Goal: Transaction & Acquisition: Purchase product/service

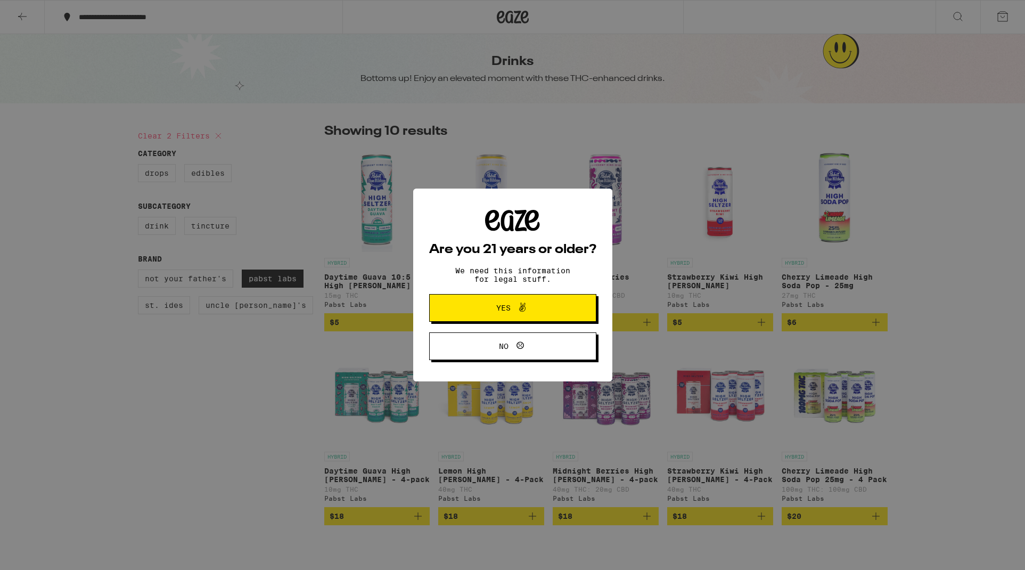
click at [498, 303] on span "Yes" at bounding box center [512, 308] width 81 height 14
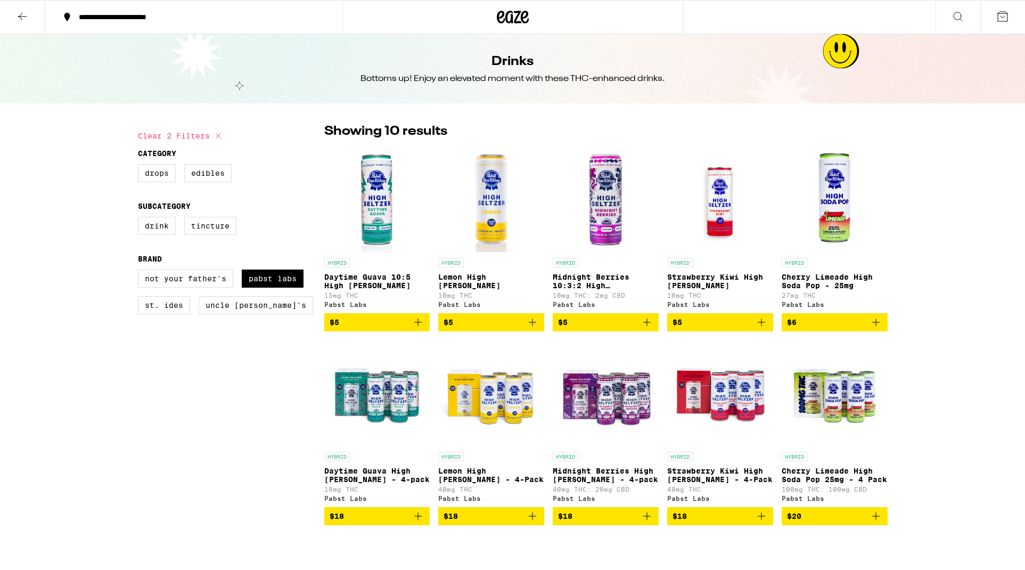
click at [647, 325] on icon "Add to bag" at bounding box center [646, 321] width 7 height 7
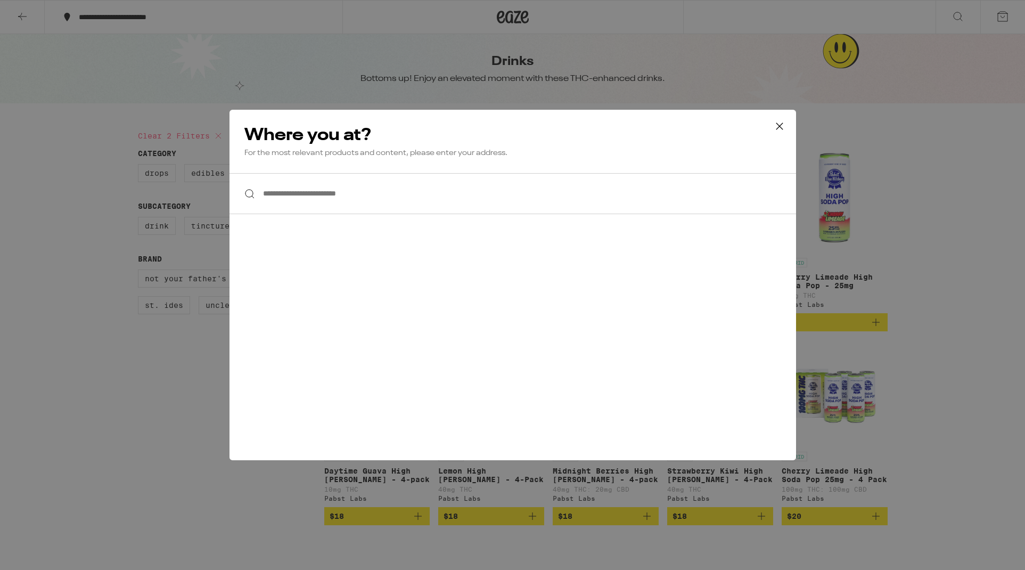
click at [356, 191] on input "**********" at bounding box center [512, 193] width 566 height 41
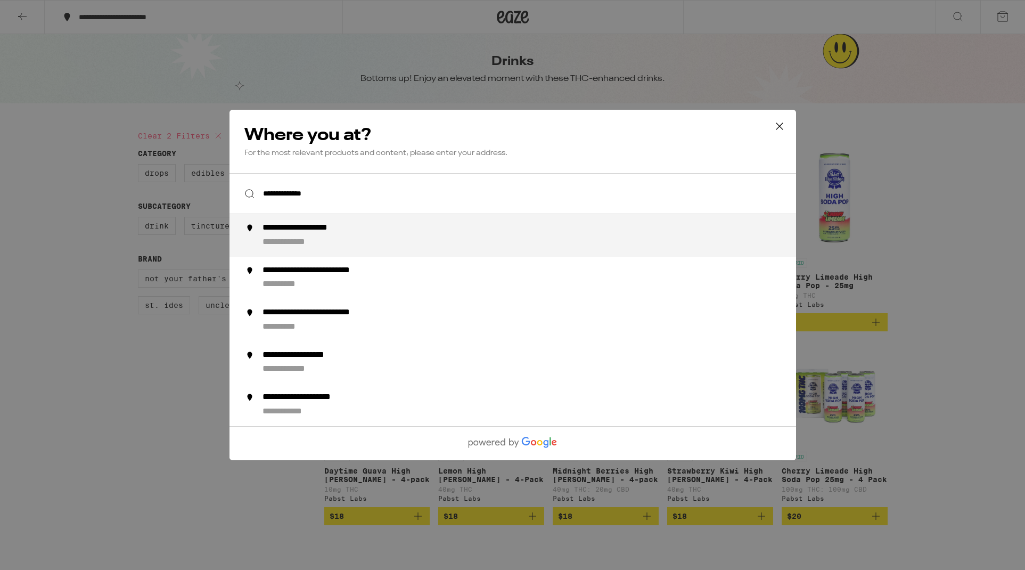
click at [356, 235] on div "**********" at bounding box center [533, 236] width 543 height 26
type input "**********"
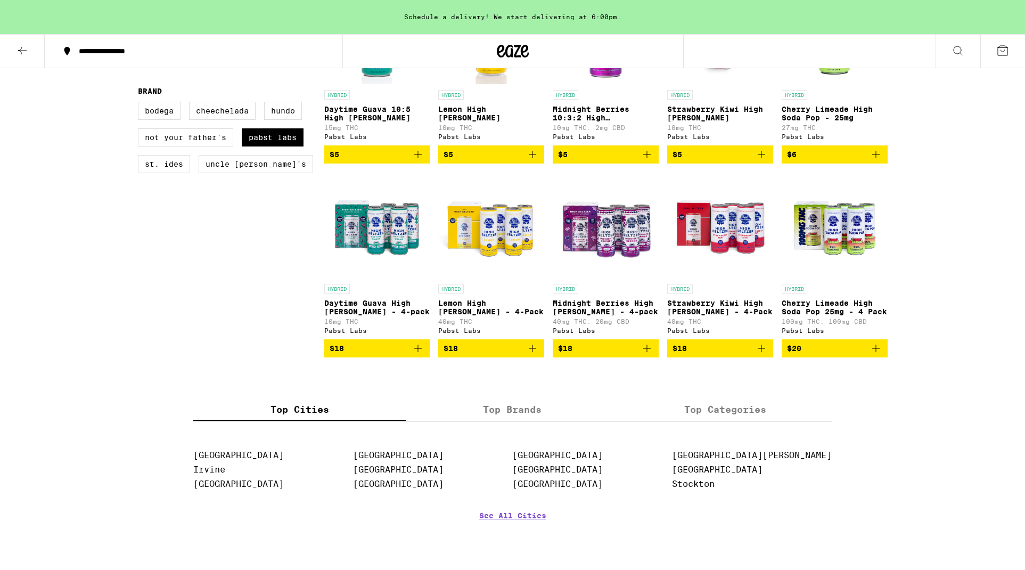
scroll to position [203, 0]
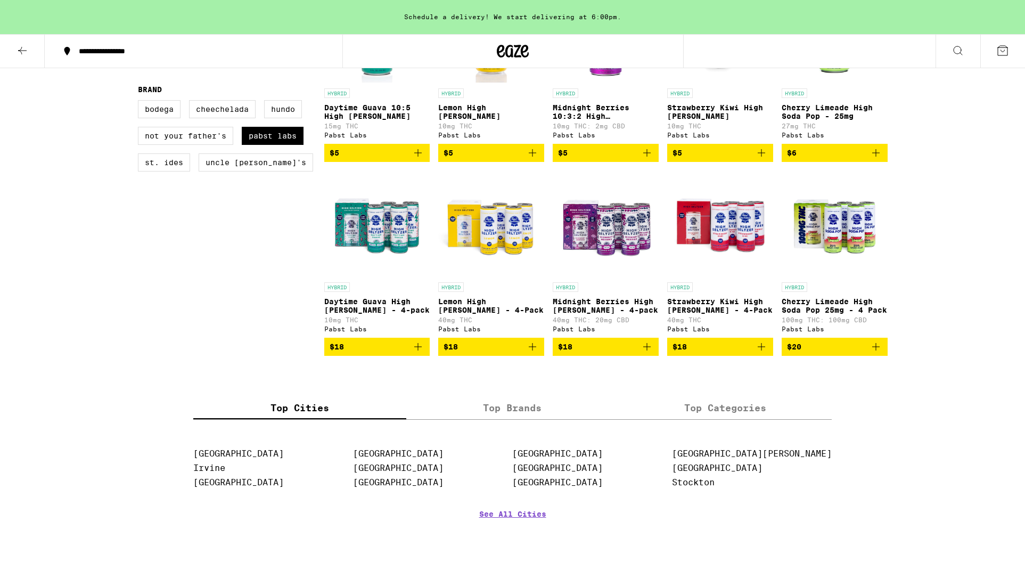
click at [606, 310] on p "Midnight Berries High [PERSON_NAME] - 4-pack" at bounding box center [606, 305] width 106 height 17
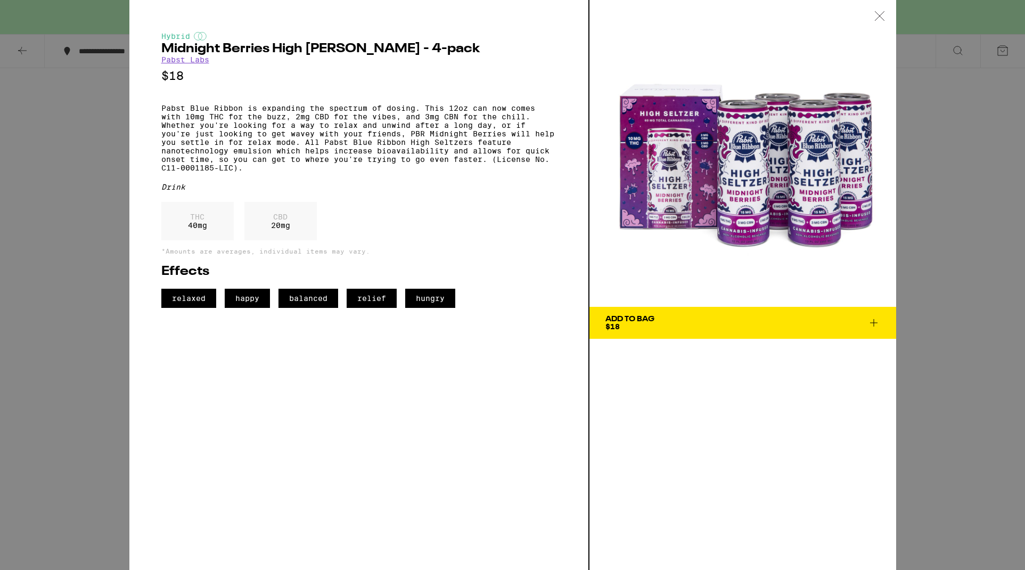
click at [671, 322] on span "Add To Bag $18" at bounding box center [742, 322] width 275 height 15
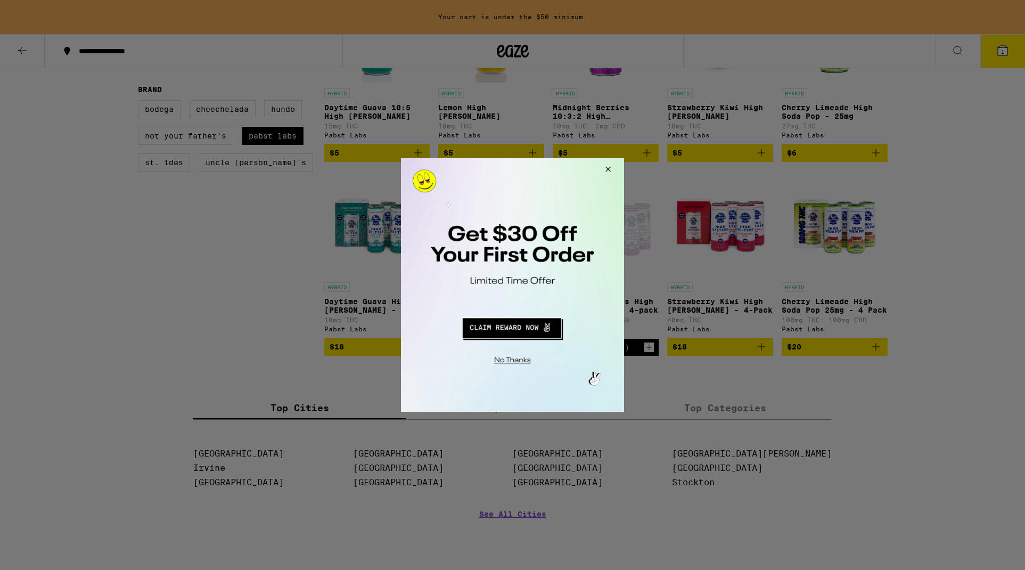
click at [517, 328] on button "Redirect to URL" at bounding box center [511, 327] width 185 height 26
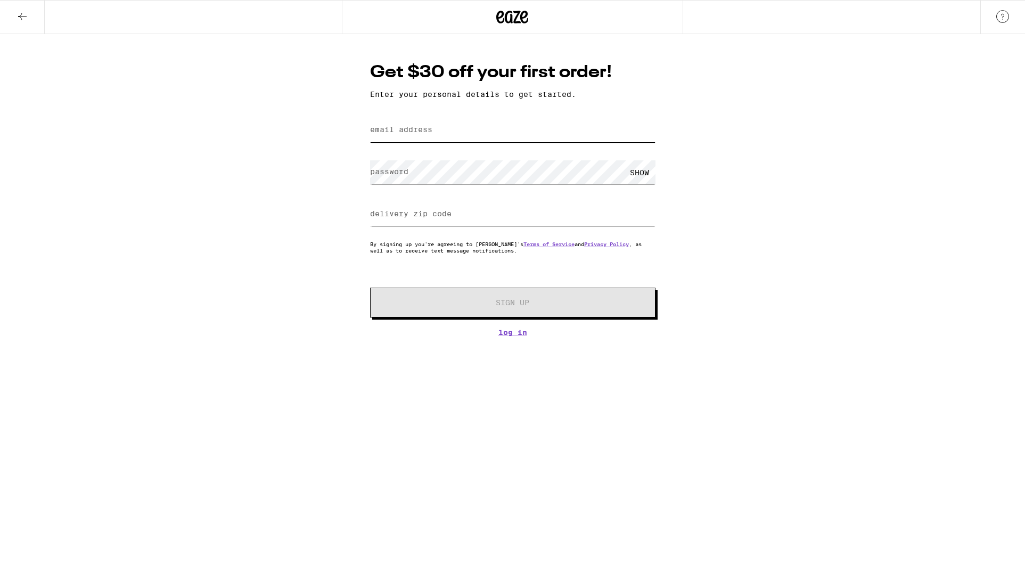
type input "elsa@badcatfilms.com"
click at [324, 191] on div "Get $30 off your first order! Enter your personal details to get started. email…" at bounding box center [512, 185] width 1025 height 302
click at [430, 213] on label "delivery zip code" at bounding box center [410, 213] width 81 height 9
type input "92028"
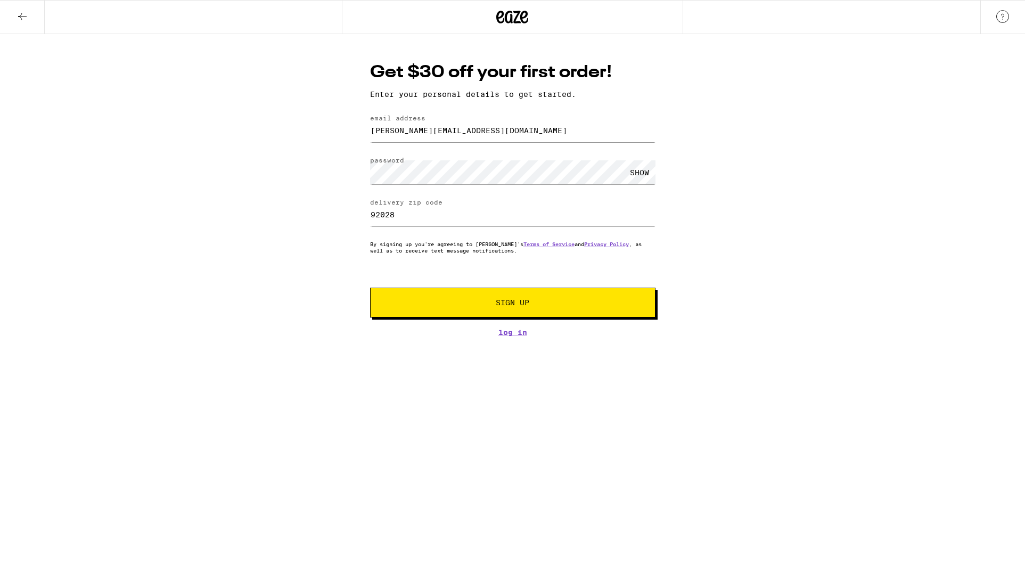
click at [521, 304] on span "Sign Up" at bounding box center [513, 302] width 34 height 7
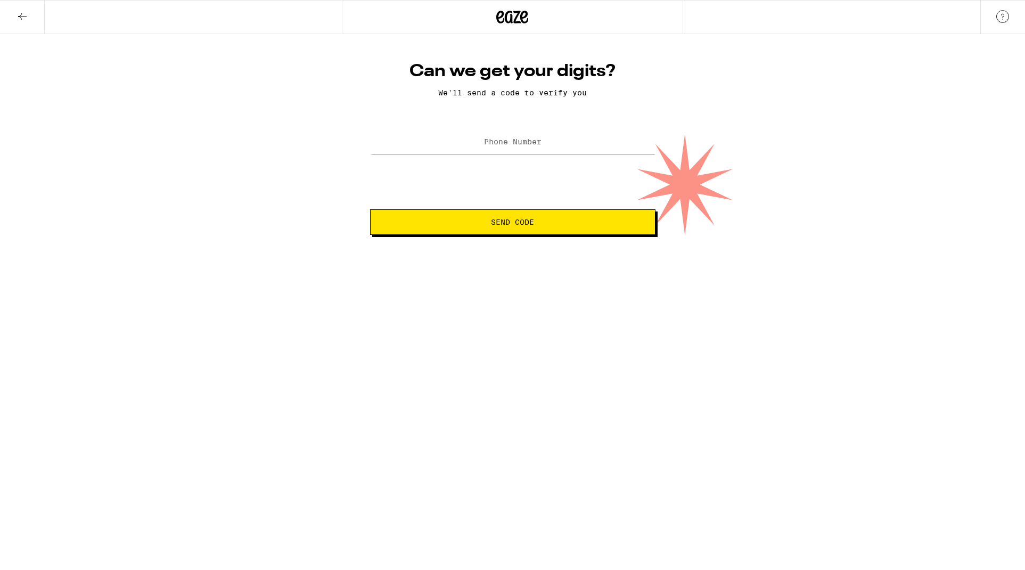
click at [505, 143] on label "Phone Number" at bounding box center [512, 141] width 57 height 9
type input "(760) 815-6465"
click at [515, 221] on span "Send Code" at bounding box center [512, 221] width 43 height 7
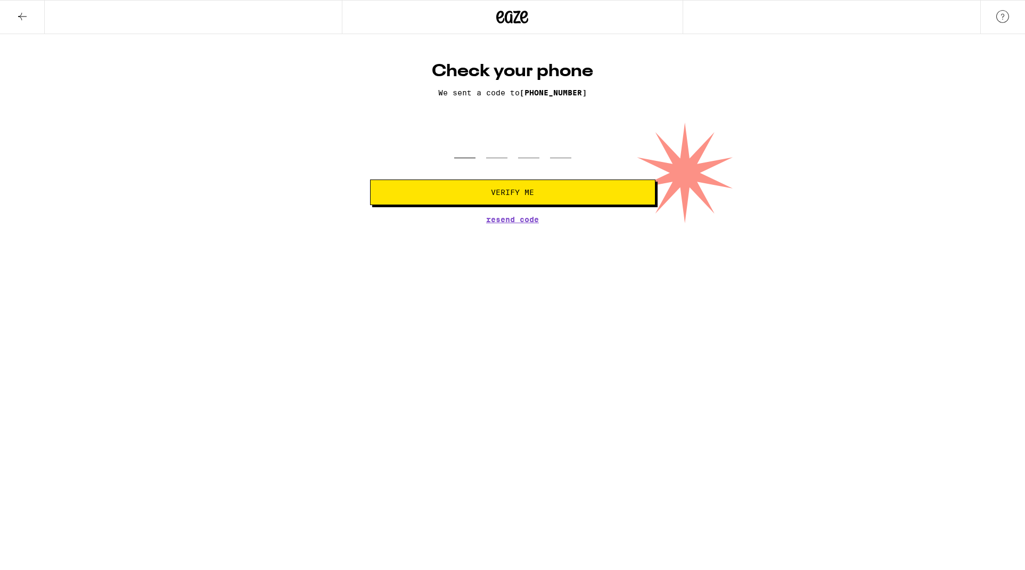
click at [466, 154] on input "tel" at bounding box center [464, 142] width 21 height 31
type input "9"
type input "2"
type input "4"
type input "7"
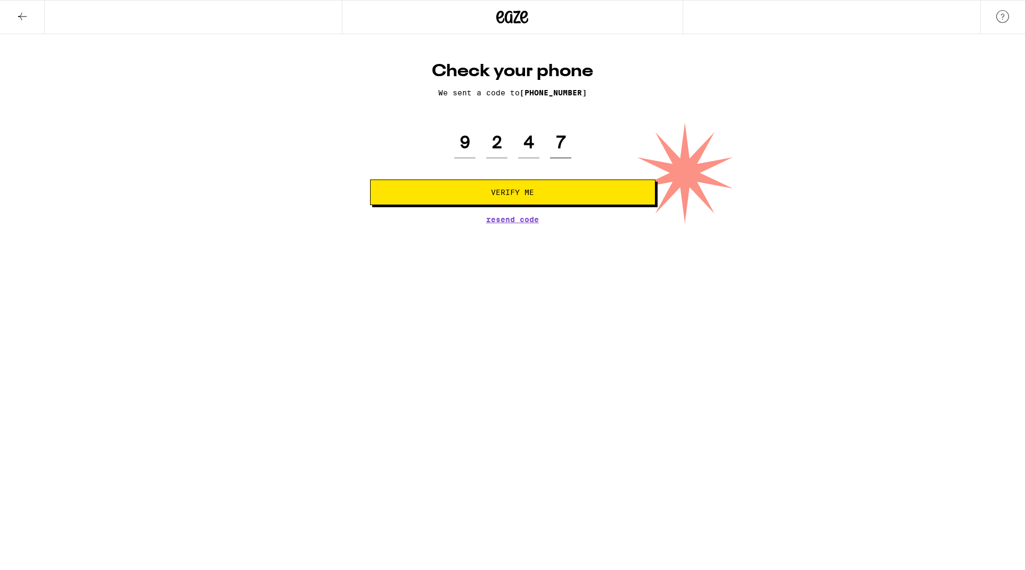
click at [512, 193] on button "Verify Me" at bounding box center [512, 192] width 285 height 26
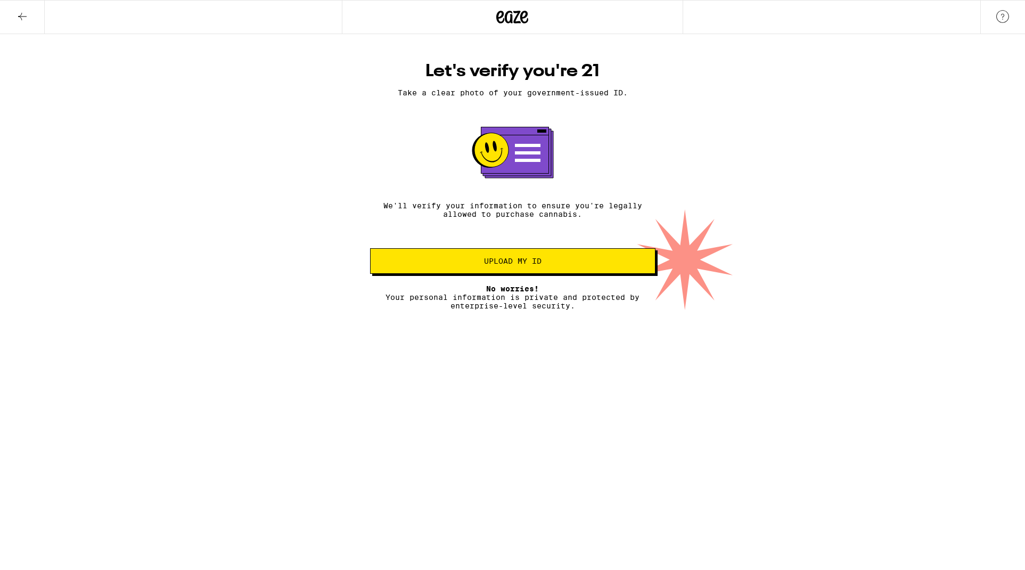
click at [511, 260] on span "Upload my ID" at bounding box center [512, 260] width 57 height 7
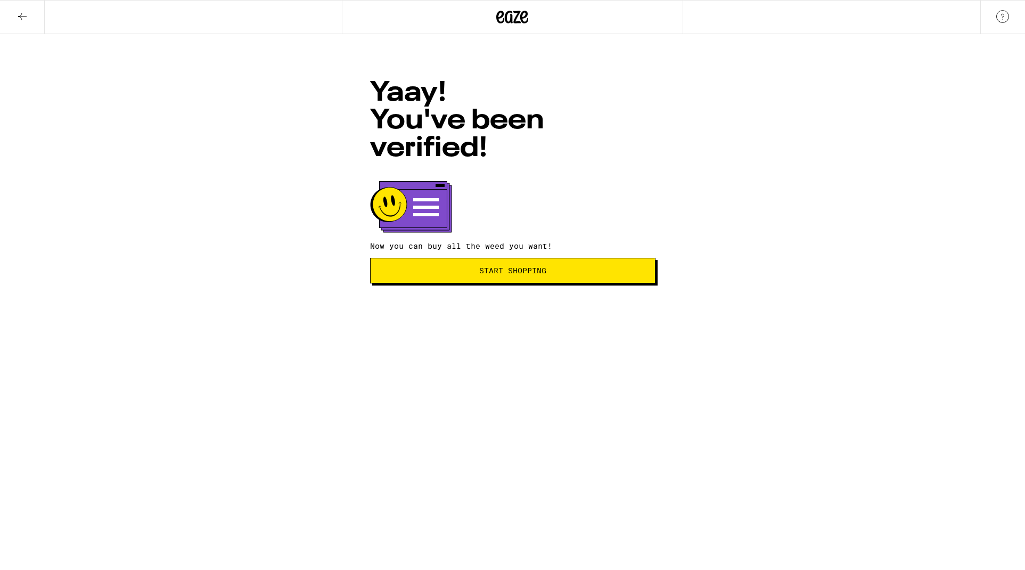
click at [519, 267] on span "Start Shopping" at bounding box center [512, 270] width 67 height 7
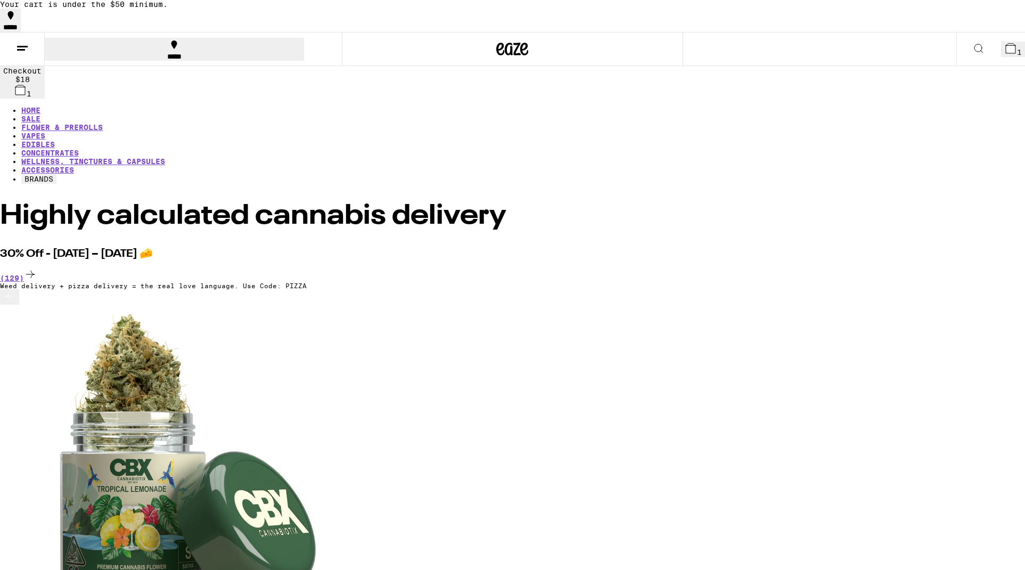
click at [1017, 51] on span "1" at bounding box center [1019, 52] width 5 height 9
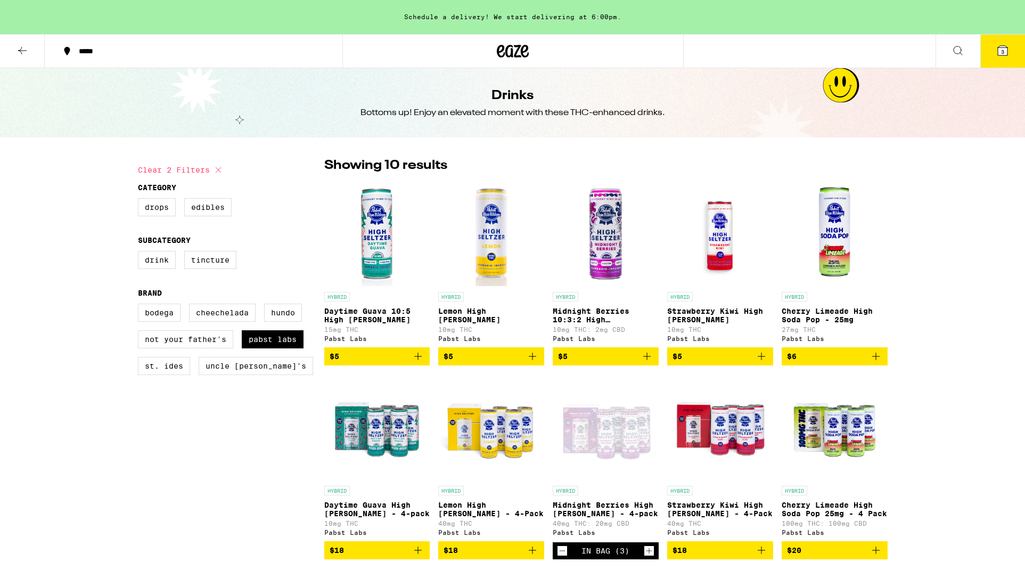
click at [23, 49] on icon at bounding box center [22, 50] width 13 height 13
click at [1004, 51] on span "3" at bounding box center [1002, 51] width 3 height 6
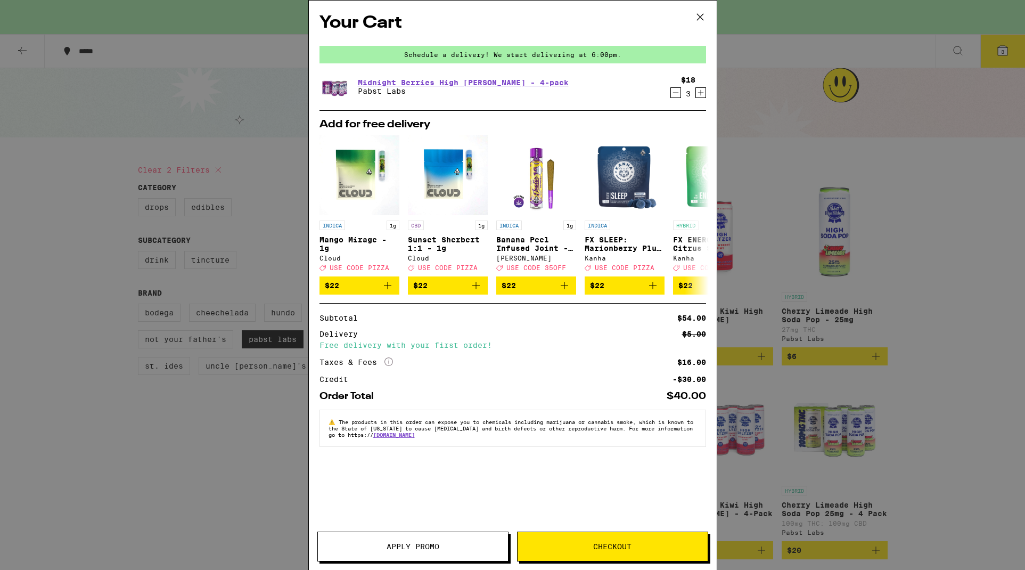
click at [613, 546] on span "Checkout" at bounding box center [612, 545] width 38 height 7
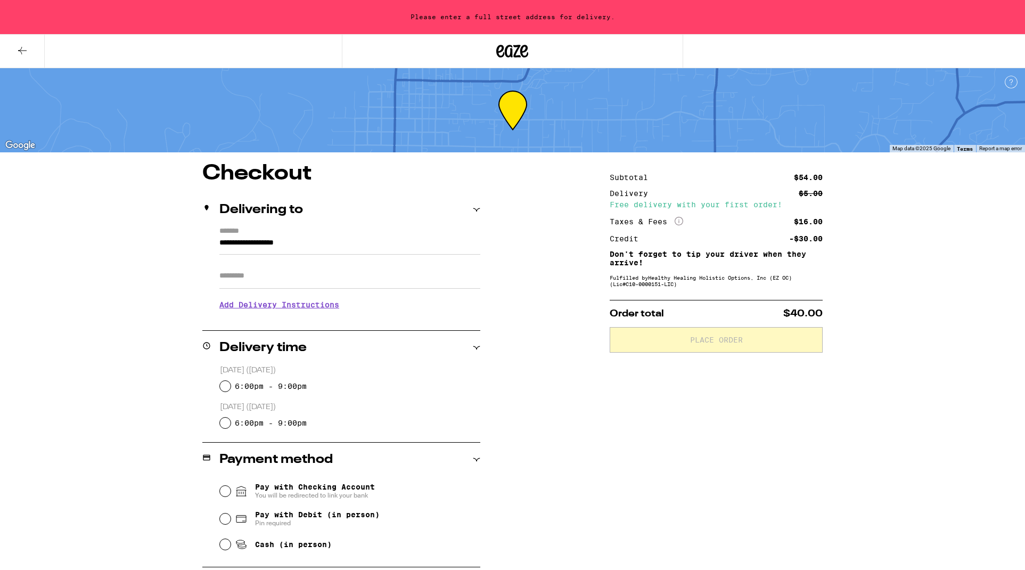
click at [478, 347] on icon at bounding box center [476, 347] width 7 height 3
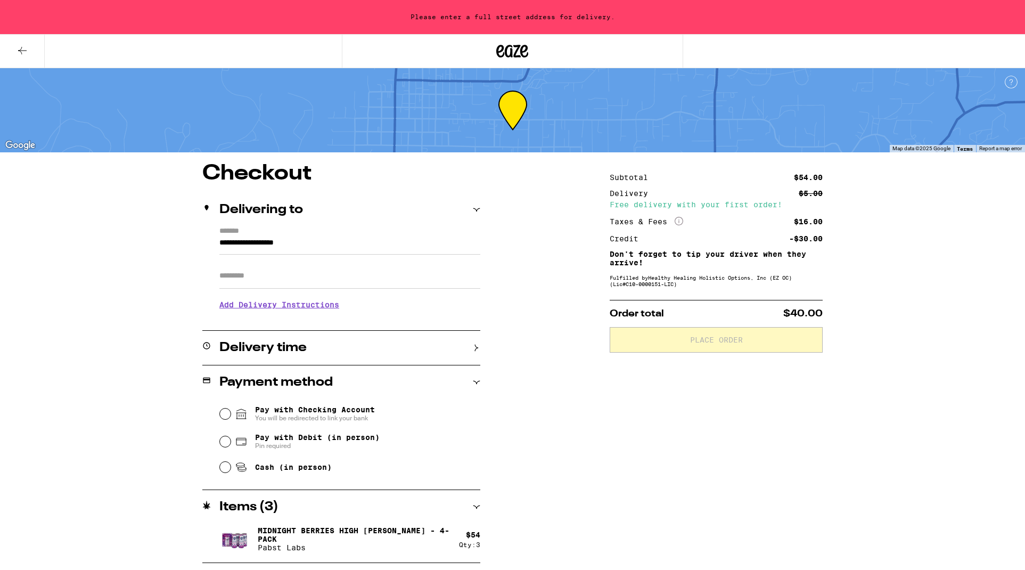
click at [478, 347] on icon at bounding box center [476, 347] width 7 height 7
